Goal: Task Accomplishment & Management: Use online tool/utility

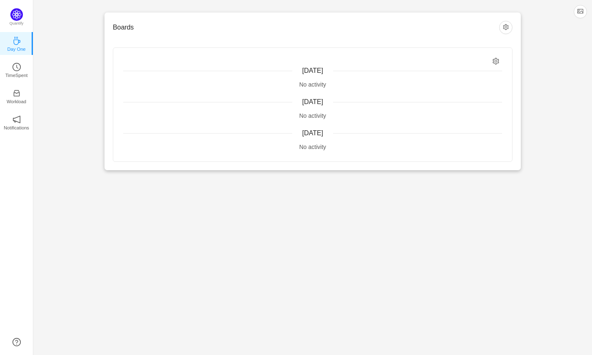
click at [315, 73] on span "[DATE]" at bounding box center [312, 70] width 21 height 7
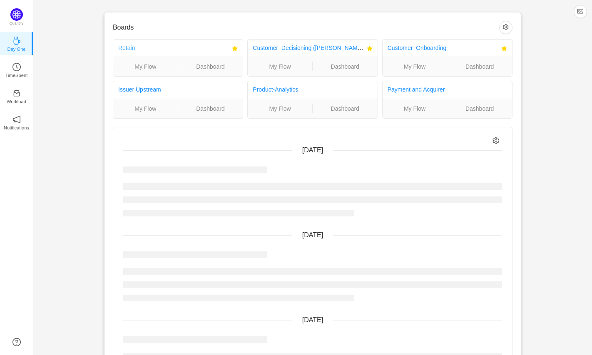
click at [128, 48] on link "Retain" at bounding box center [126, 48] width 17 height 7
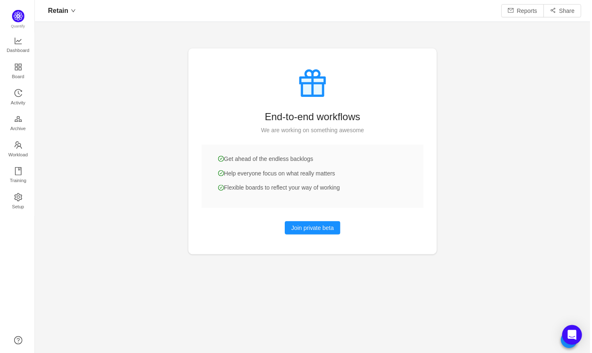
scroll to position [4, 4]
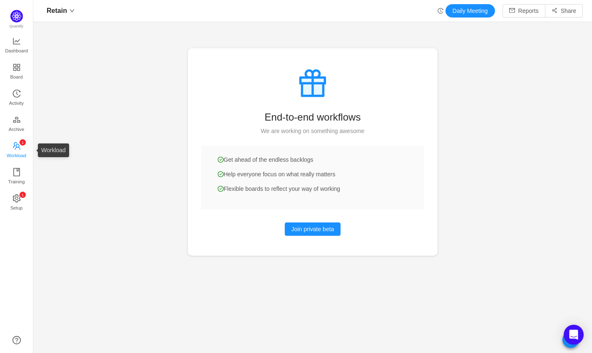
click at [15, 147] on span "Workload" at bounding box center [17, 155] width 20 height 17
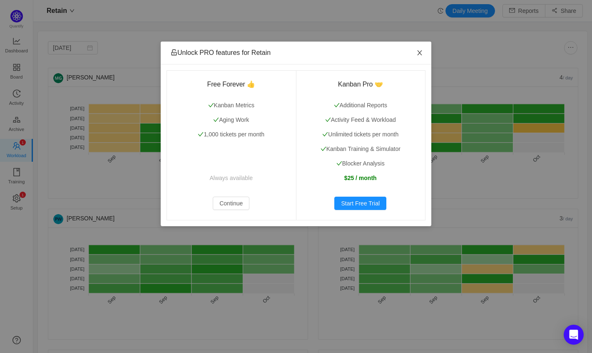
click at [418, 50] on icon "icon: close" at bounding box center [419, 53] width 7 height 7
click at [416, 52] on icon "icon: close" at bounding box center [419, 53] width 7 height 7
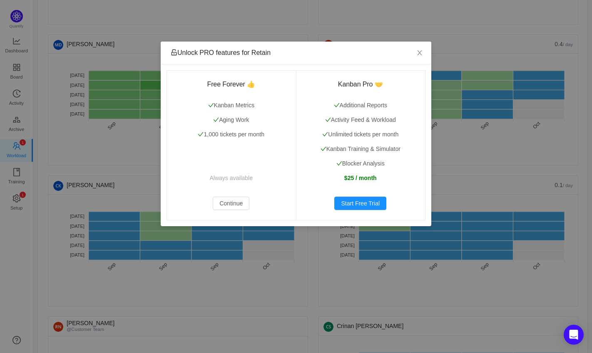
scroll to position [316, 0]
click at [416, 53] on icon "icon: close" at bounding box center [419, 53] width 7 height 7
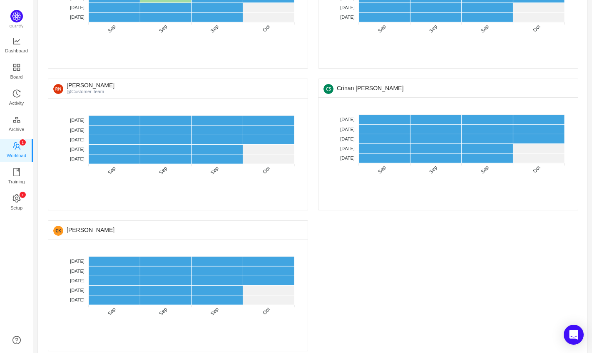
scroll to position [563, 0]
